Goal: Go to known website: Go to known website

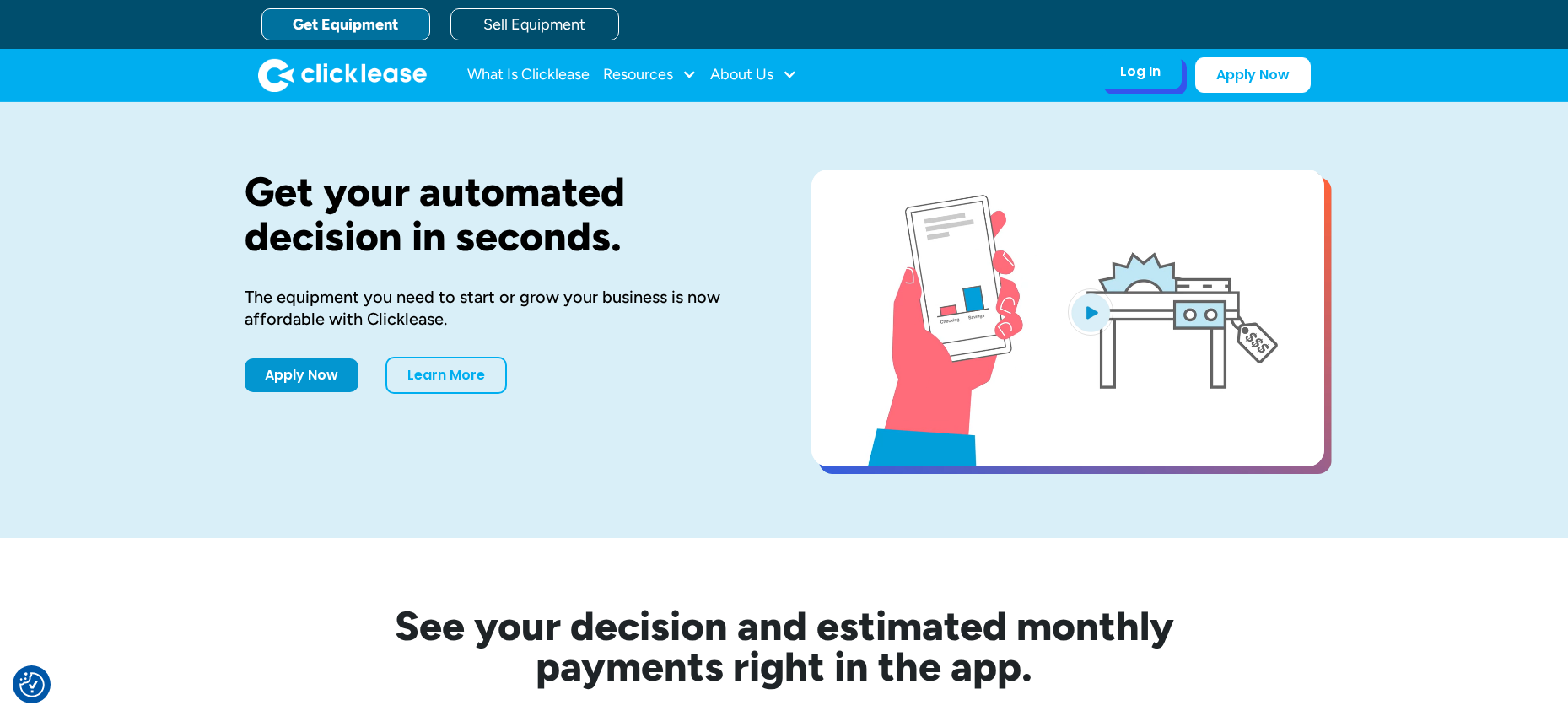
click at [1158, 77] on div "Log In" at bounding box center [1140, 72] width 40 height 17
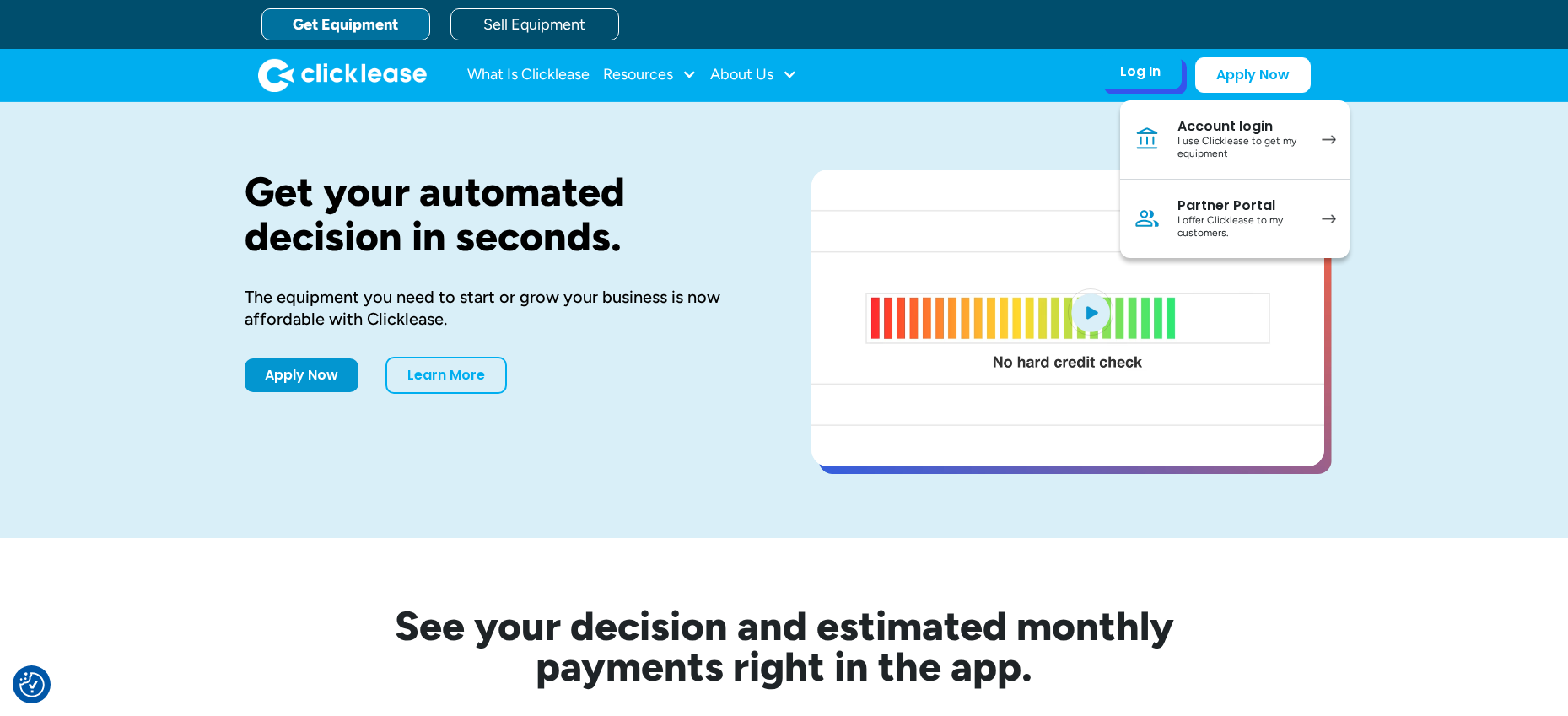
click at [1238, 223] on div "I offer Clicklease to my customers." at bounding box center [1241, 228] width 127 height 26
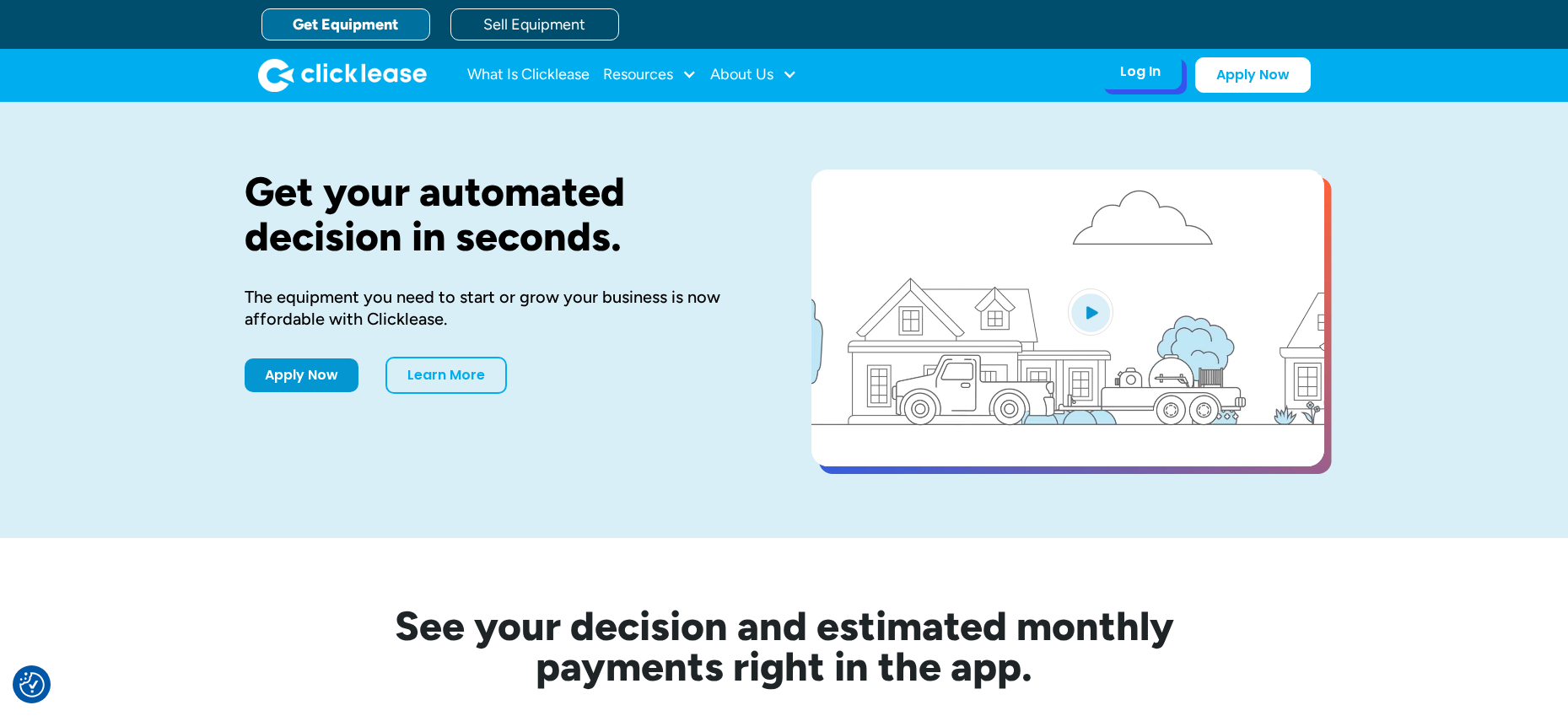
click at [1149, 64] on div "Log In" at bounding box center [1140, 72] width 40 height 17
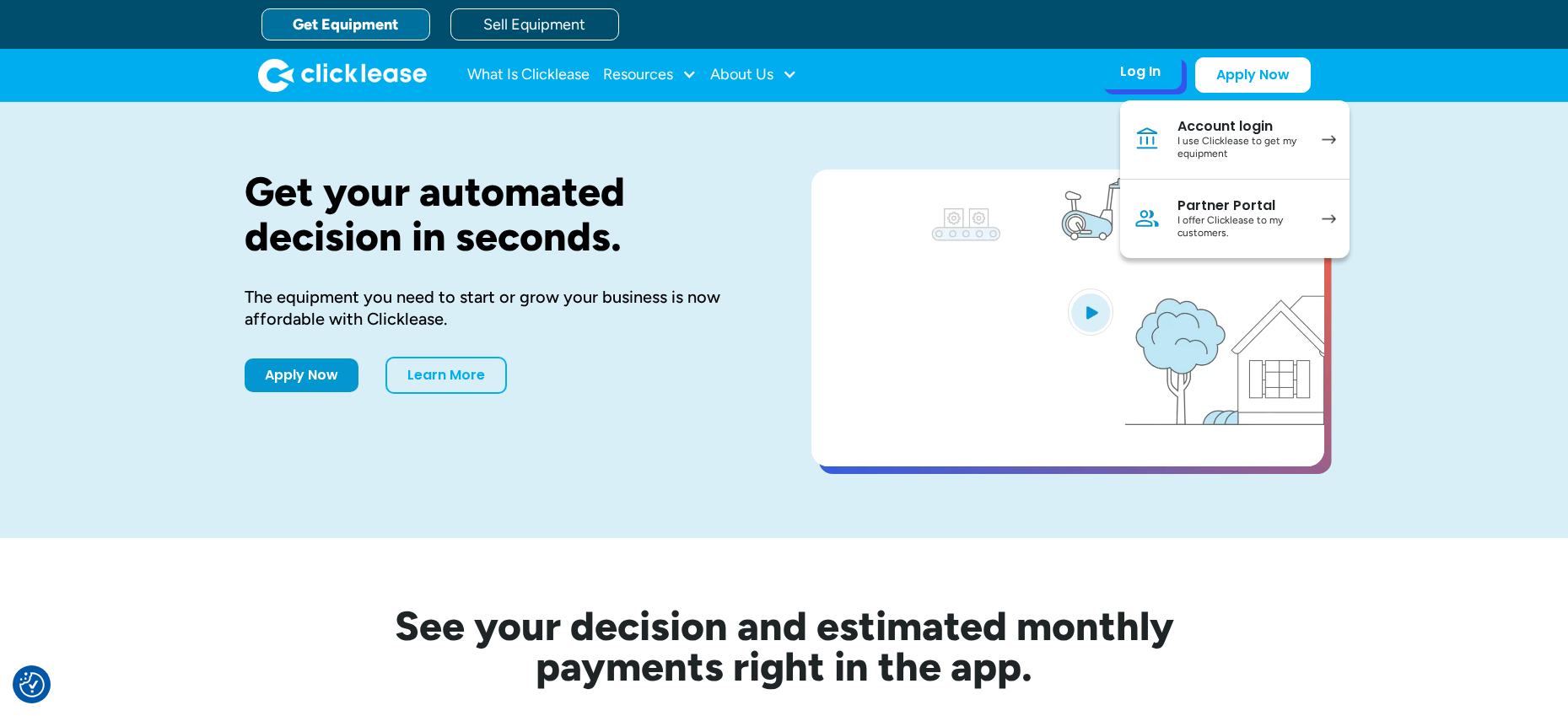
click at [1227, 215] on div "I offer Clicklease to my customers." at bounding box center [1241, 228] width 127 height 26
